Goal: Information Seeking & Learning: Understand process/instructions

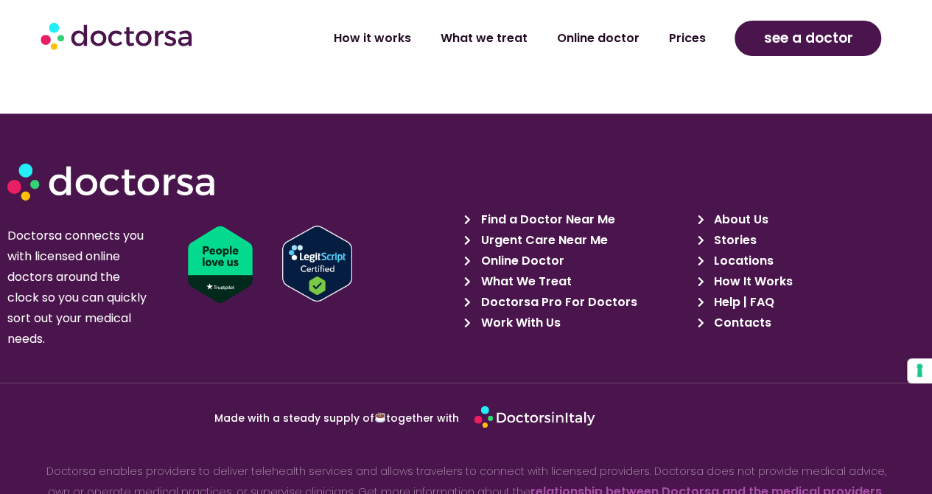
scroll to position [3253, 0]
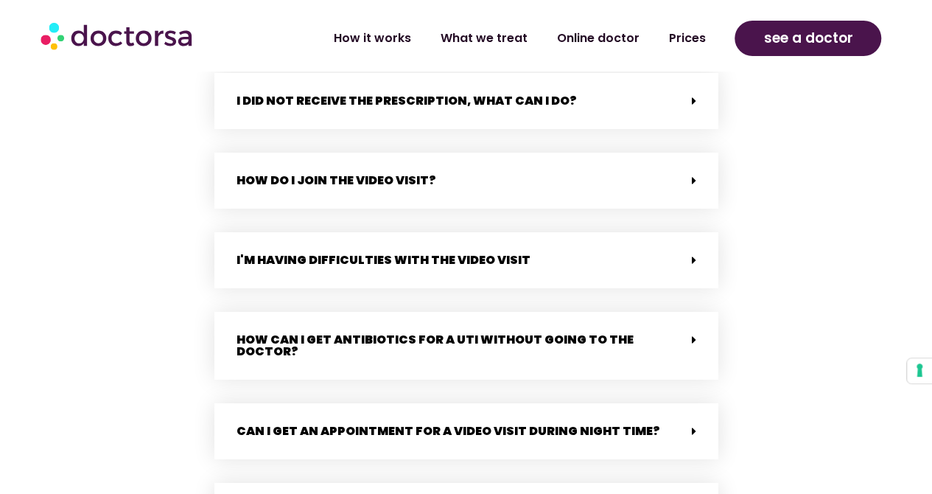
scroll to position [1368, 0]
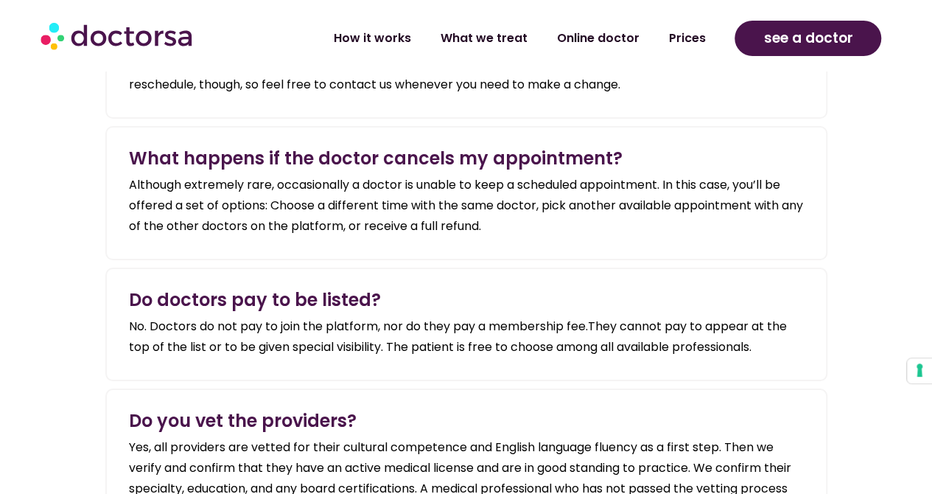
scroll to position [2656, 0]
